Goal: Task Accomplishment & Management: Use online tool/utility

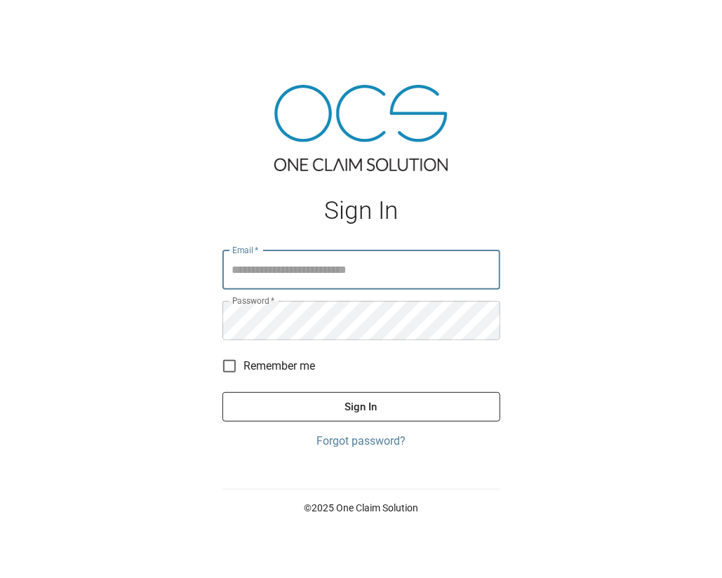
click at [302, 271] on input "Email   *" at bounding box center [361, 269] width 278 height 39
type input "**********"
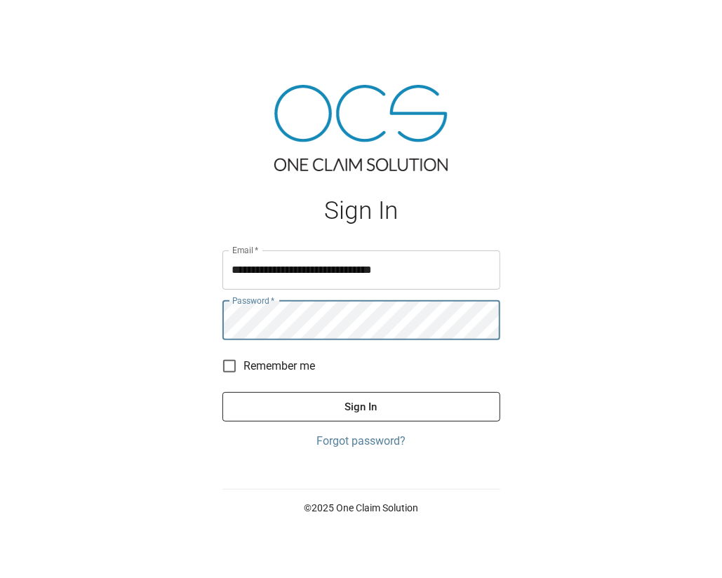
click at [222, 392] on button "Sign In" at bounding box center [361, 406] width 278 height 29
